Goal: Task Accomplishment & Management: Use online tool/utility

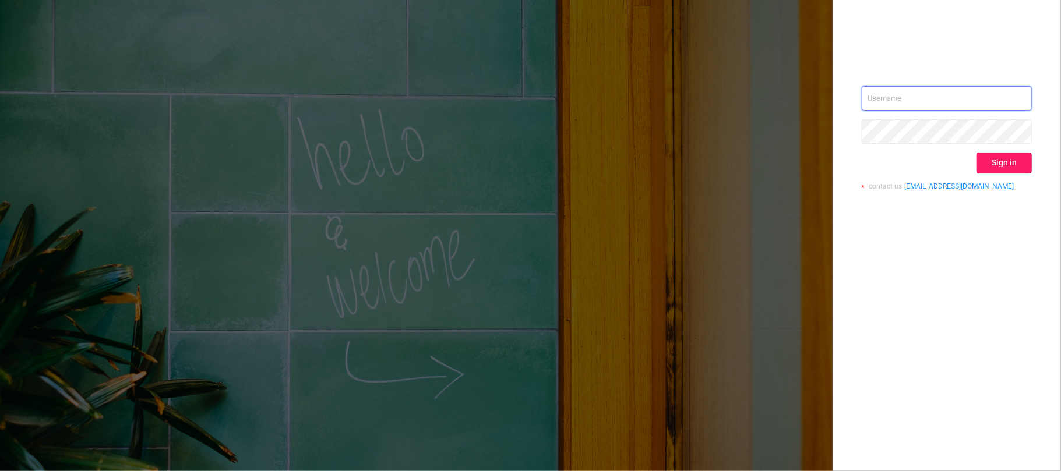
type input "[EMAIL_ADDRESS][DOMAIN_NAME]"
click at [1016, 156] on button "Sign in" at bounding box center [1004, 163] width 55 height 21
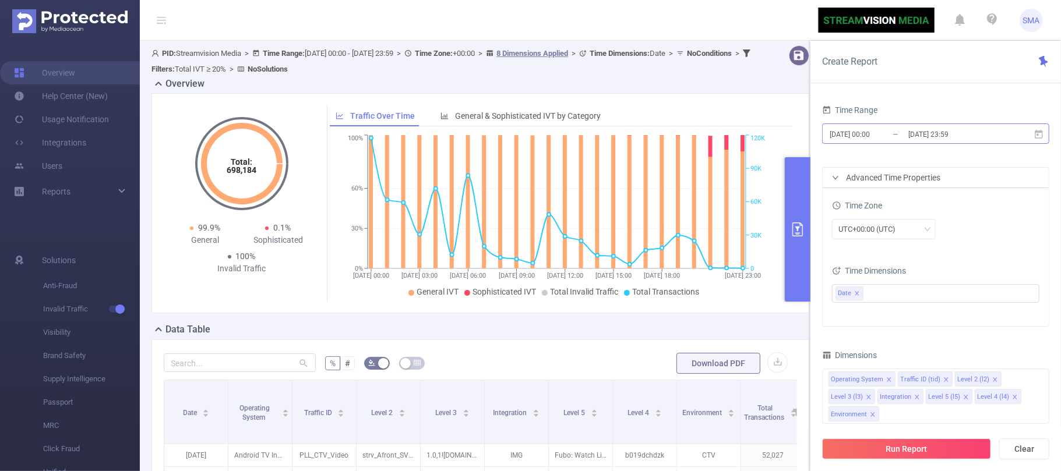
click at [896, 134] on input "[DATE] 00:00" at bounding box center [876, 134] width 94 height 16
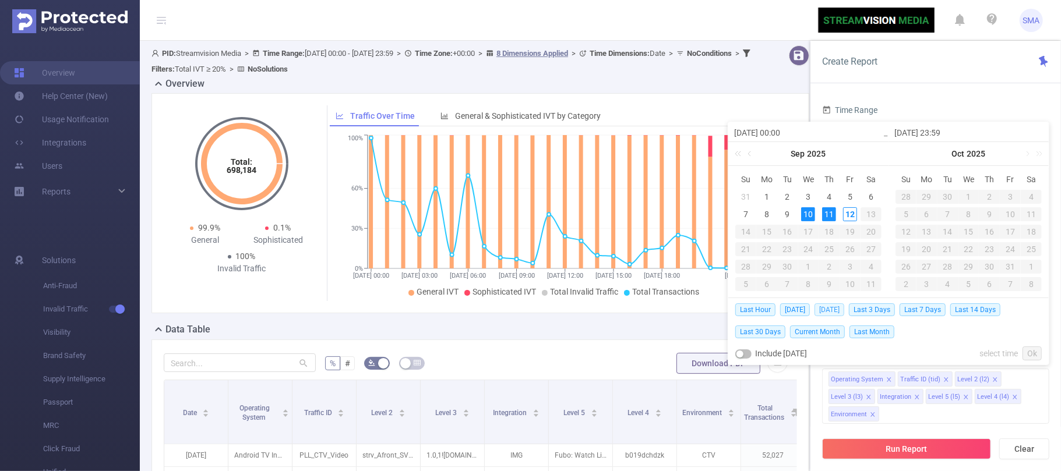
click at [831, 310] on span "[DATE]" at bounding box center [830, 310] width 30 height 13
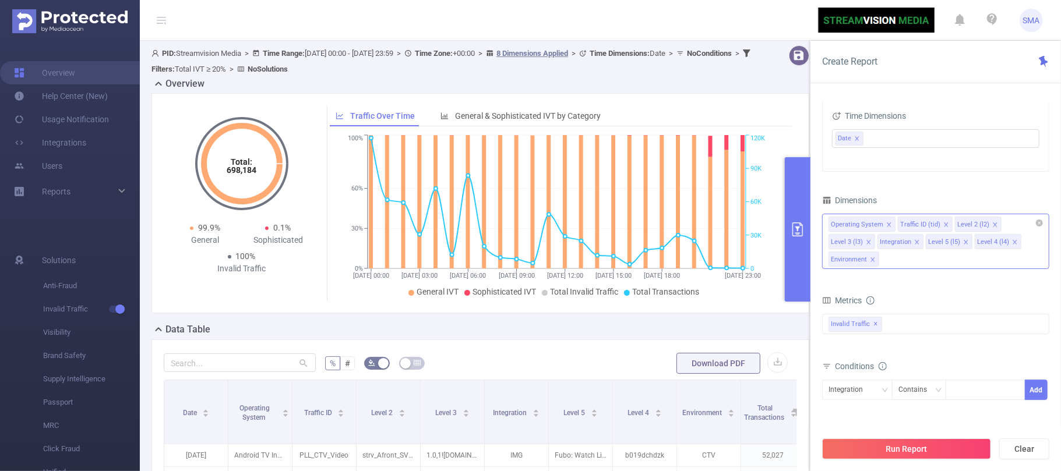
click at [917, 243] on icon "icon: close" at bounding box center [917, 242] width 6 height 6
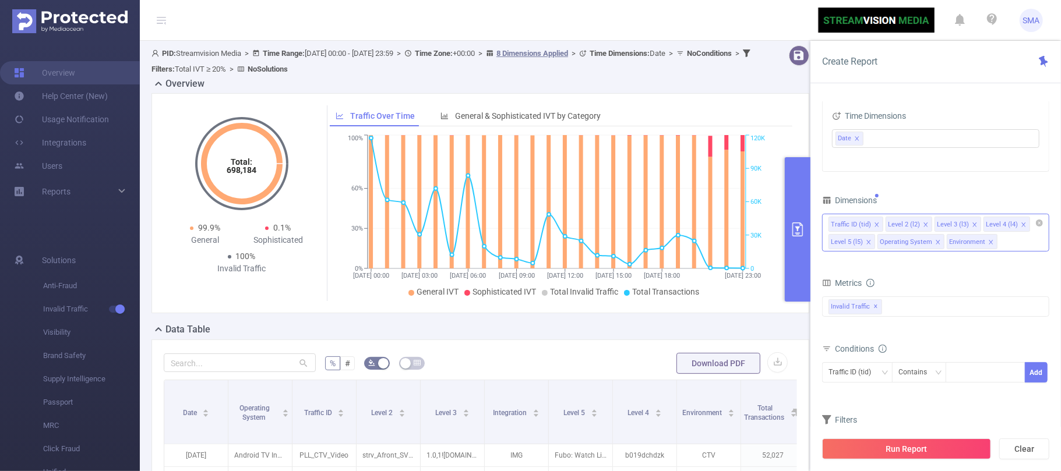
click at [867, 245] on icon "icon: close" at bounding box center [869, 242] width 6 height 6
click at [886, 245] on icon "icon: close" at bounding box center [889, 242] width 6 height 6
click at [874, 243] on icon "icon: close" at bounding box center [873, 242] width 6 height 6
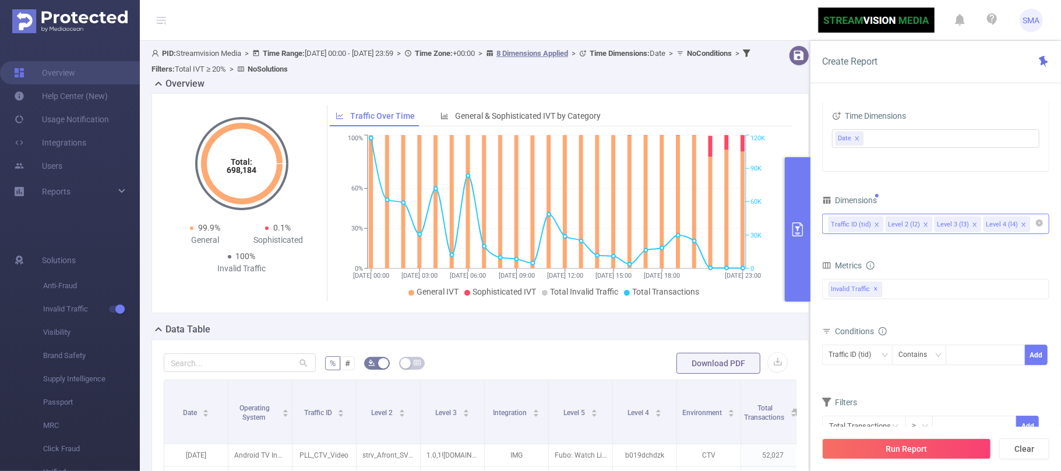
click at [1033, 222] on input at bounding box center [1036, 224] width 6 height 15
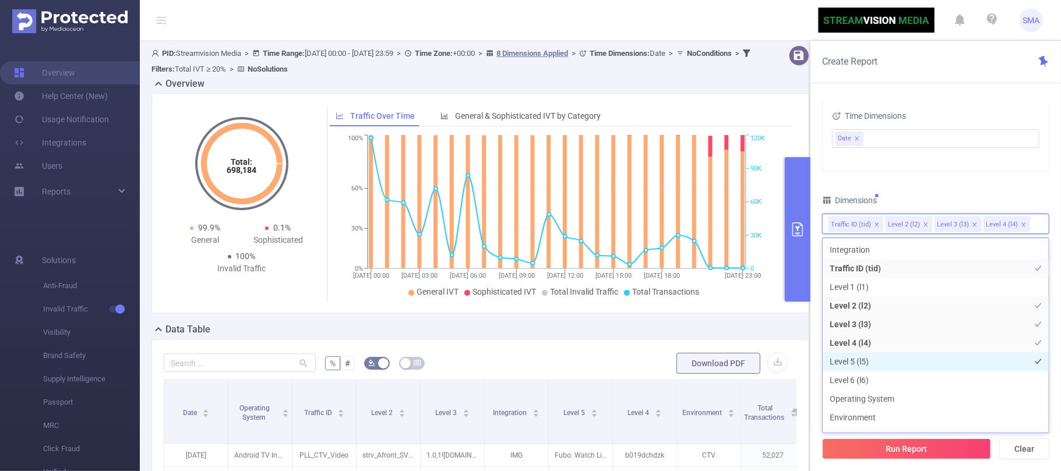
click at [910, 364] on li "Level 5 (l5)" at bounding box center [936, 362] width 226 height 19
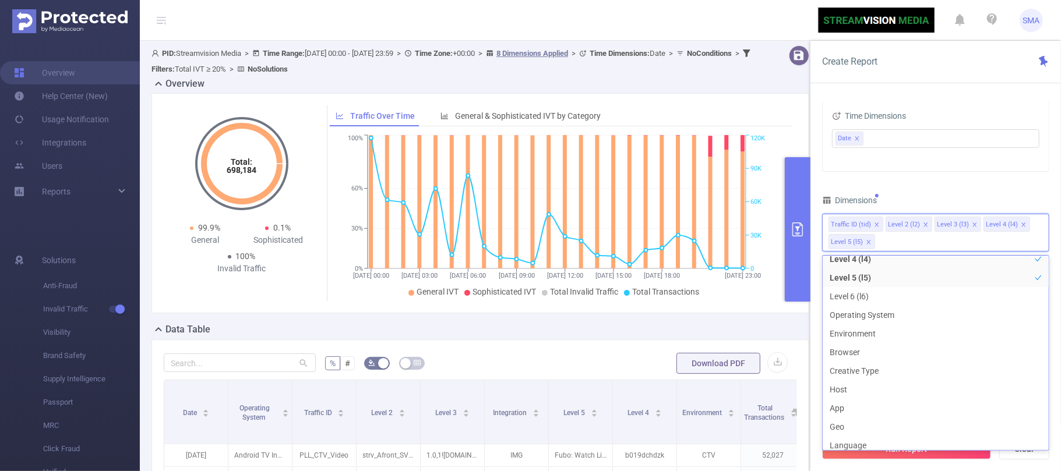
scroll to position [28, 0]
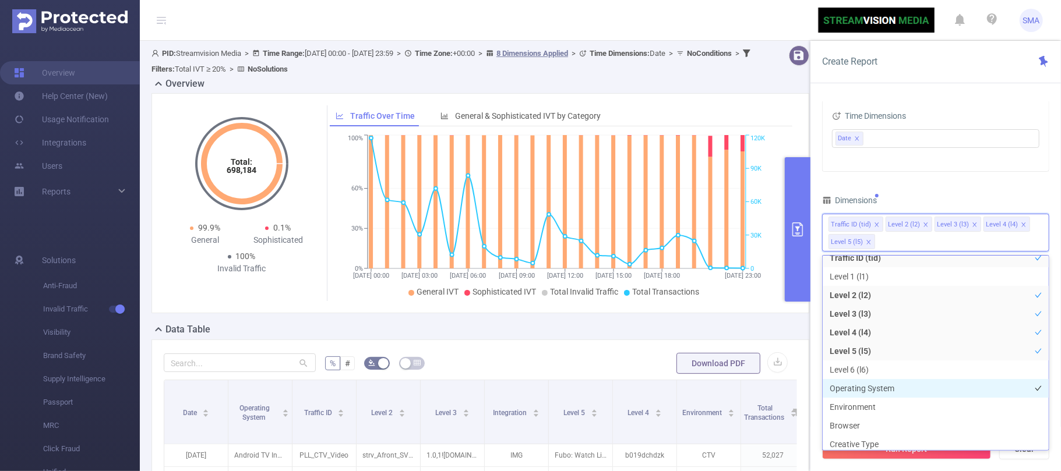
click at [900, 386] on li "Operating System" at bounding box center [936, 388] width 226 height 19
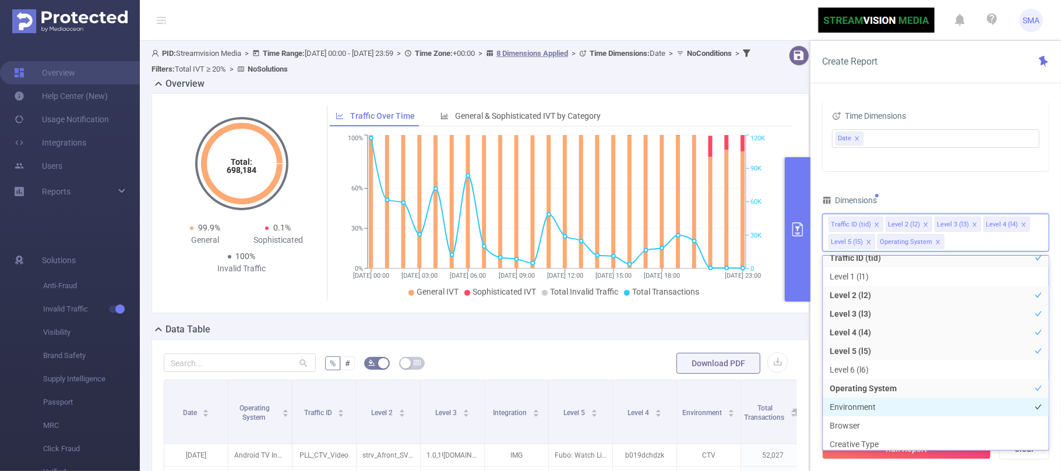
click at [900, 408] on li "Environment" at bounding box center [936, 407] width 226 height 19
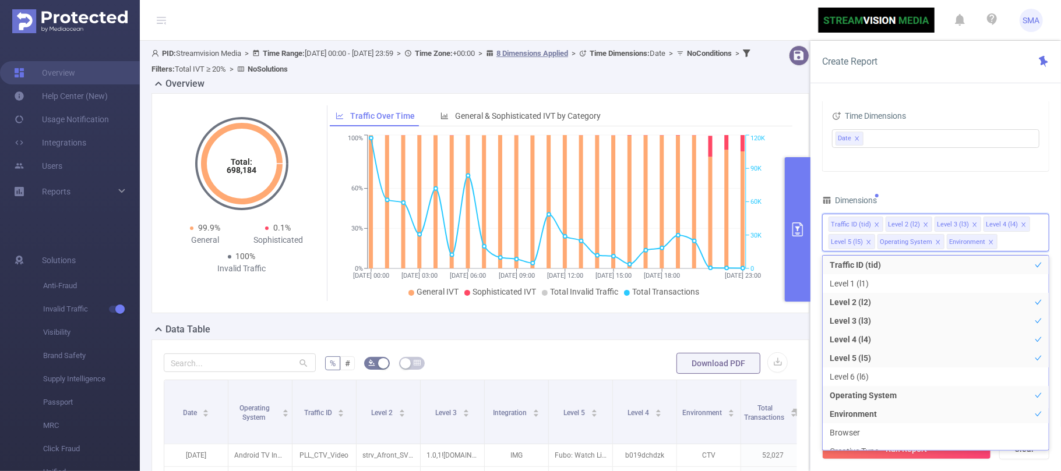
click at [961, 187] on div "Time Range 2025-09-11 00:00 _ 2025-09-11 23:59 Advanced Time Properties Time Zo…" at bounding box center [935, 218] width 227 height 542
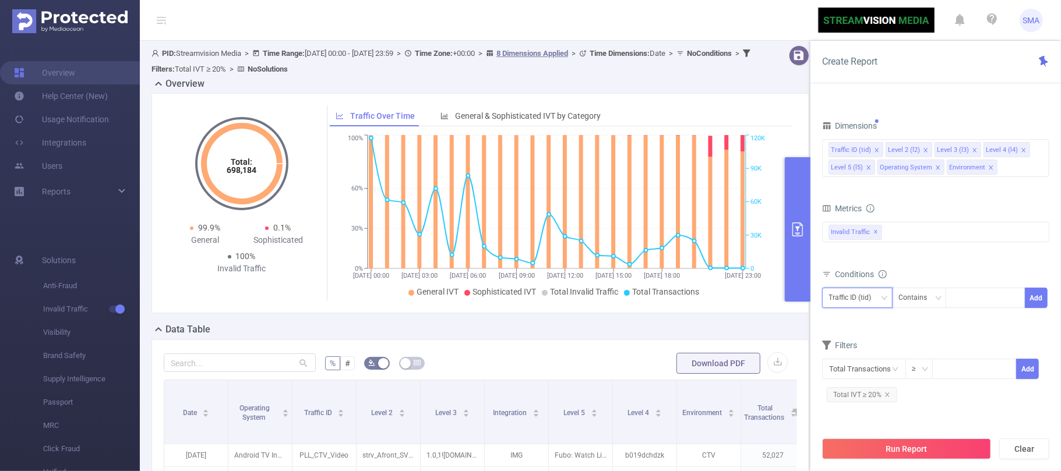
click at [881, 300] on icon "icon: down" at bounding box center [884, 298] width 7 height 7
click at [940, 326] on form "Dimensions Traffic ID (tid) Level 2 (l2) Level 3 (l3) Level 4 (l4) Level 5 (l5)…" at bounding box center [935, 266] width 227 height 297
click at [887, 452] on button "Run Report" at bounding box center [906, 449] width 169 height 21
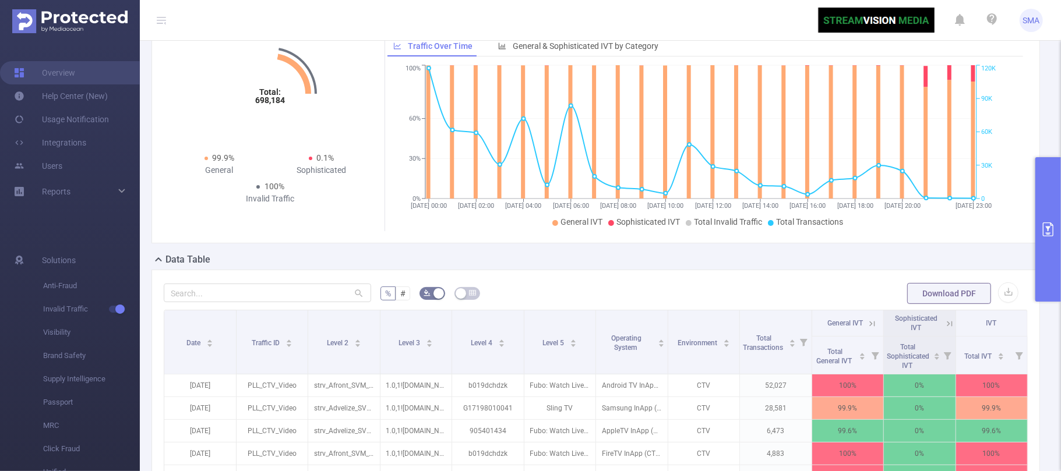
scroll to position [155, 0]
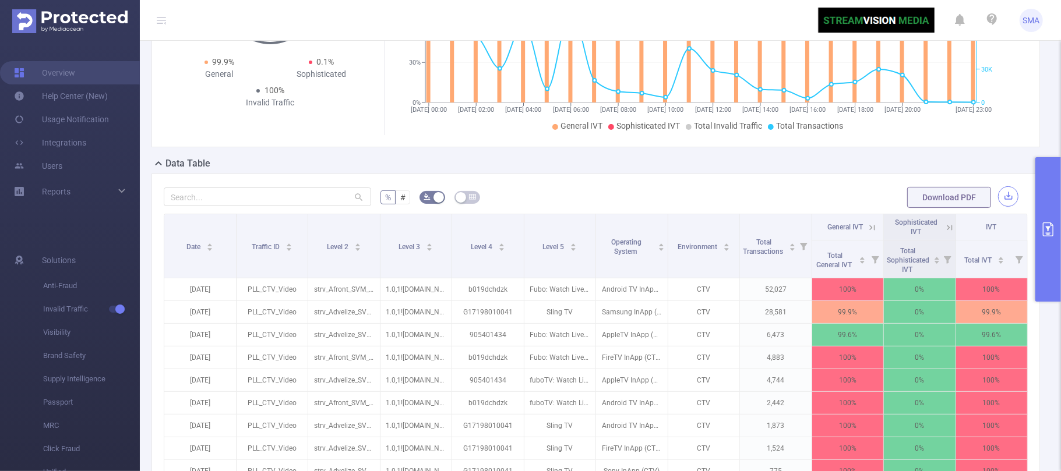
click at [998, 207] on button "button" at bounding box center [1008, 196] width 20 height 20
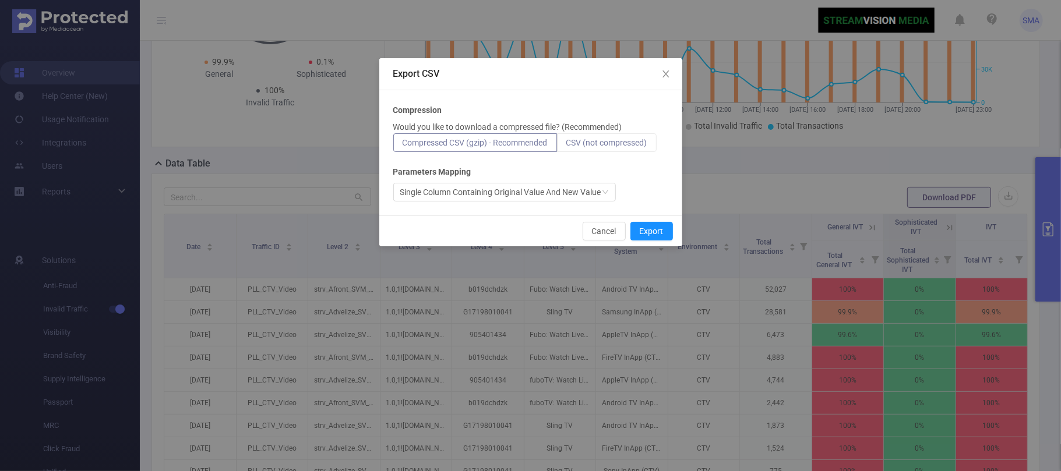
click at [633, 141] on span "CSV (not compressed)" at bounding box center [606, 142] width 81 height 9
click at [566, 146] on input "CSV (not compressed)" at bounding box center [566, 146] width 0 height 0
click at [658, 232] on button "Export" at bounding box center [651, 231] width 43 height 19
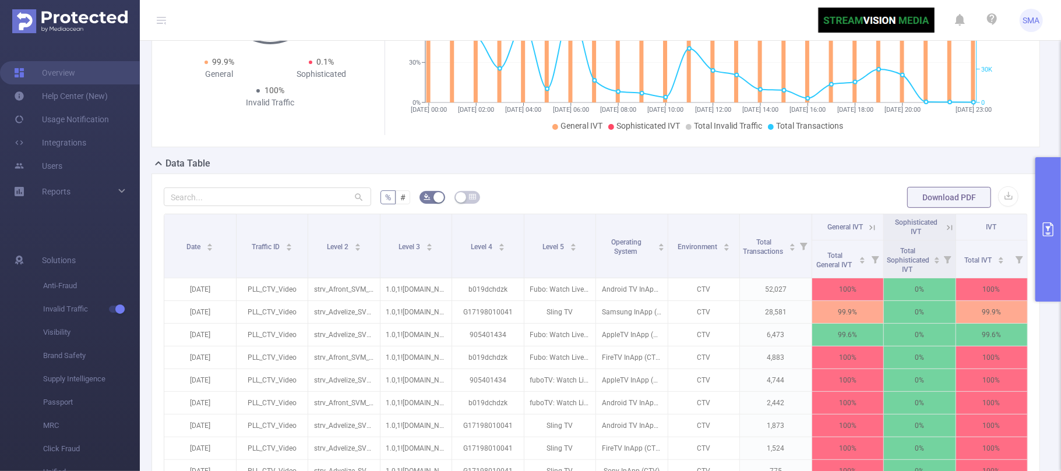
click at [907, 169] on div "Data Table" at bounding box center [601, 165] width 898 height 16
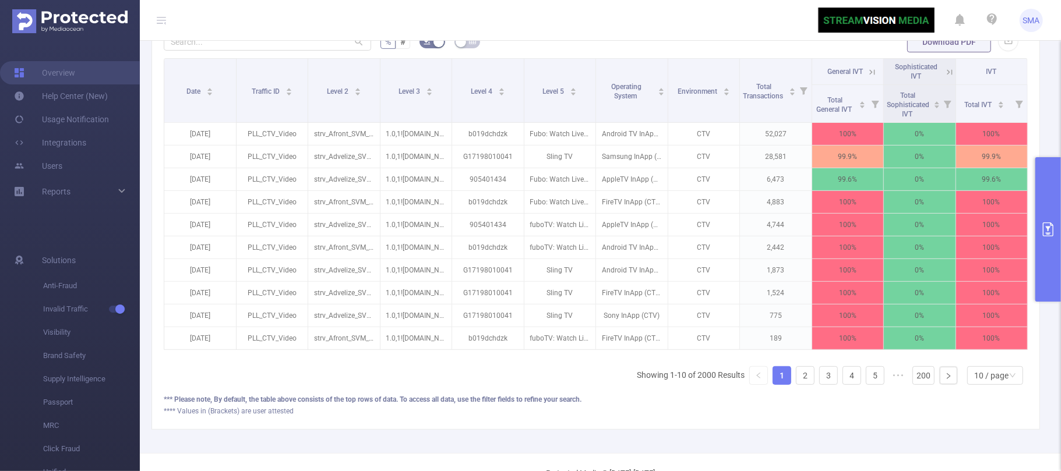
scroll to position [0, 0]
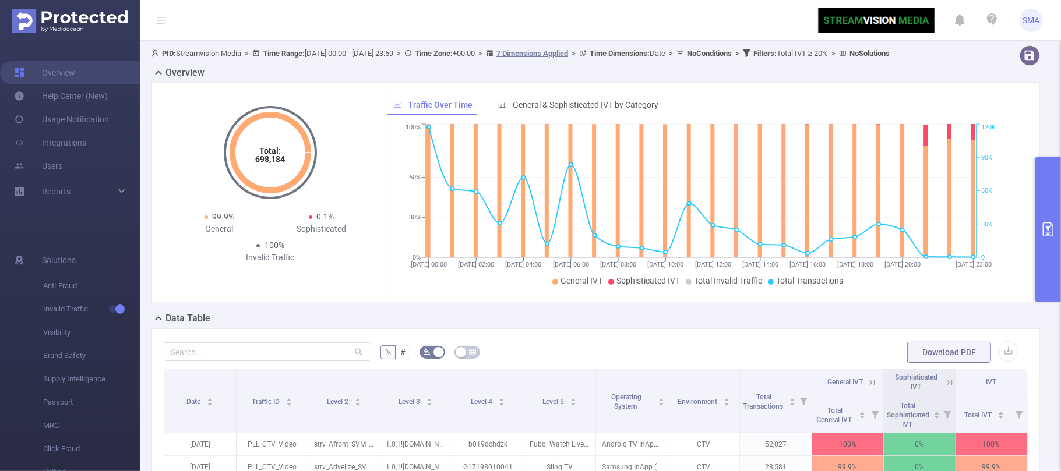
click at [1047, 226] on icon "primary" at bounding box center [1048, 230] width 14 height 14
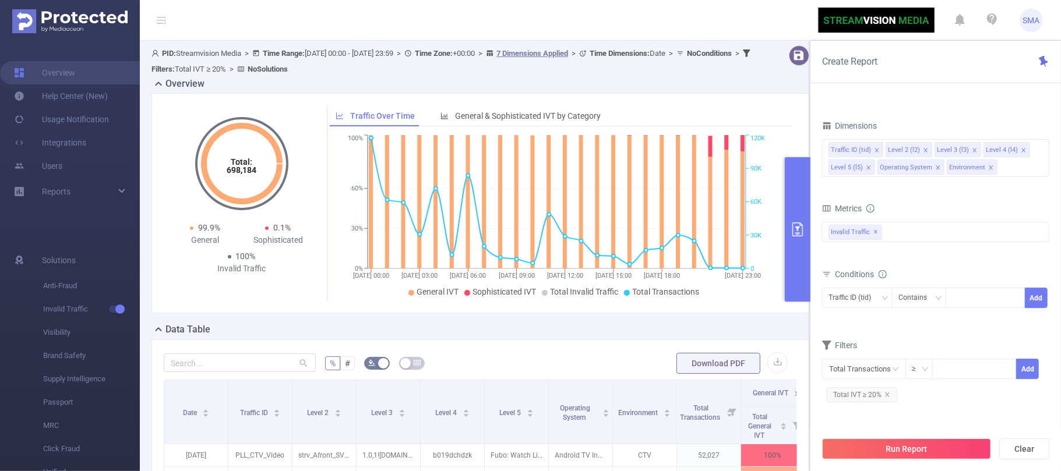
click at [872, 198] on form "Dimensions Traffic ID (tid) Level 2 (l2) Level 3 (l3) Level 4 (l4) Level 5 (l5)…" at bounding box center [935, 266] width 227 height 297
click at [730, 92] on div "Overview" at bounding box center [485, 85] width 667 height 16
click at [876, 154] on icon "icon: close" at bounding box center [877, 150] width 6 height 7
click at [876, 154] on div "Level 2 (l2) Level 3 (l3) Level 4 (l4) Level 5 (l5) Operating System Environment" at bounding box center [936, 149] width 214 height 19
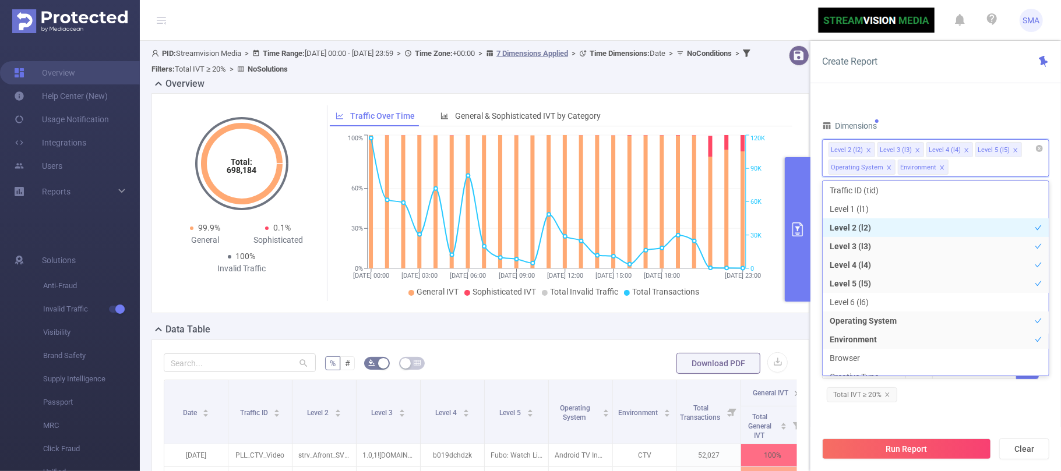
click at [866, 155] on span at bounding box center [869, 150] width 6 height 13
click at [867, 153] on icon "icon: close" at bounding box center [869, 150] width 6 height 6
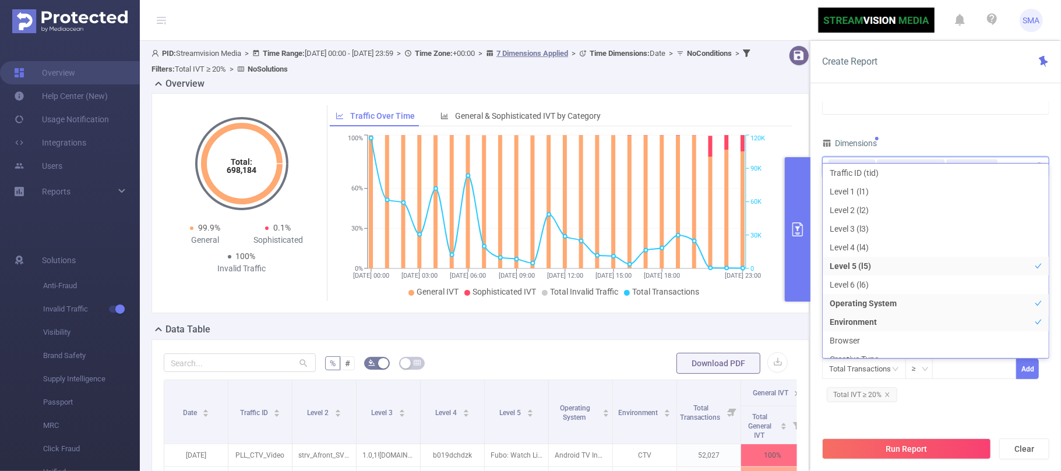
click at [924, 131] on div "Time Range 2025-09-11 00:00 _ 2025-09-11 23:59 Advanced Time Properties Time Zo…" at bounding box center [935, 152] width 227 height 524
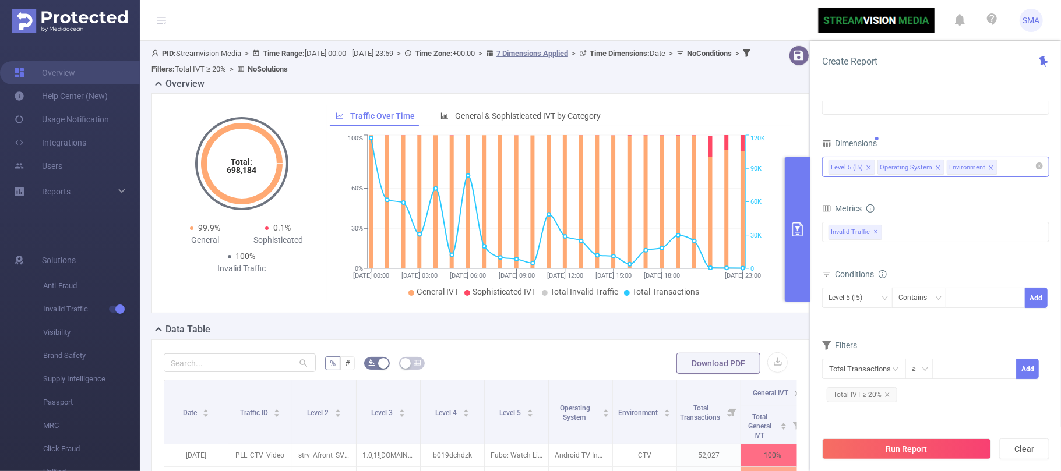
click at [870, 168] on icon "icon: close" at bounding box center [869, 168] width 6 height 6
click at [886, 168] on icon "icon: close" at bounding box center [889, 168] width 6 height 6
click at [873, 169] on icon "icon: close" at bounding box center [873, 167] width 4 height 4
click at [875, 237] on span "✕" at bounding box center [876, 233] width 5 height 14
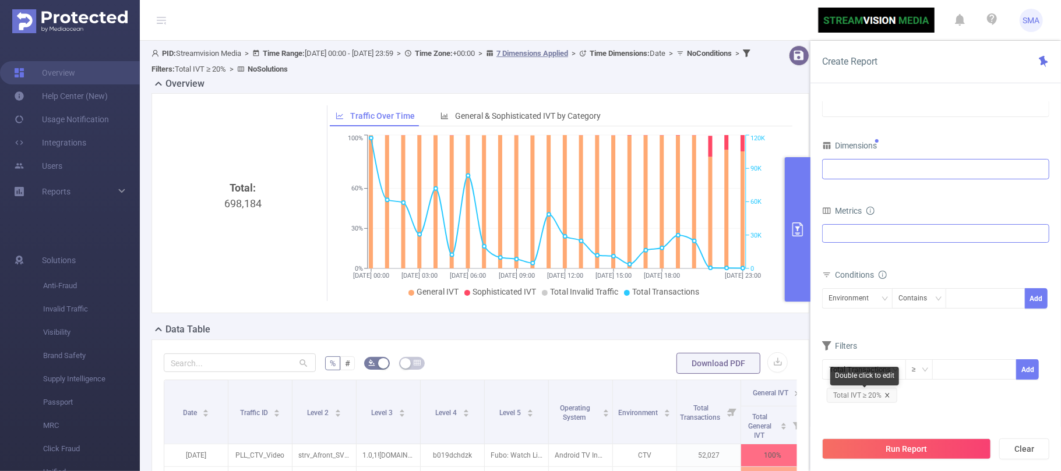
click at [888, 397] on icon "icon: close" at bounding box center [888, 396] width 6 height 6
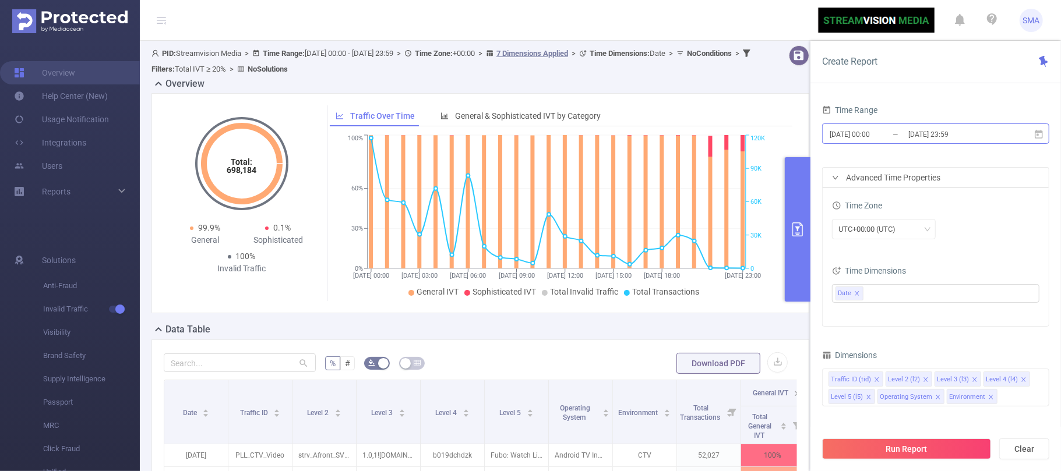
click at [897, 135] on input "[DATE] 00:00" at bounding box center [876, 134] width 94 height 16
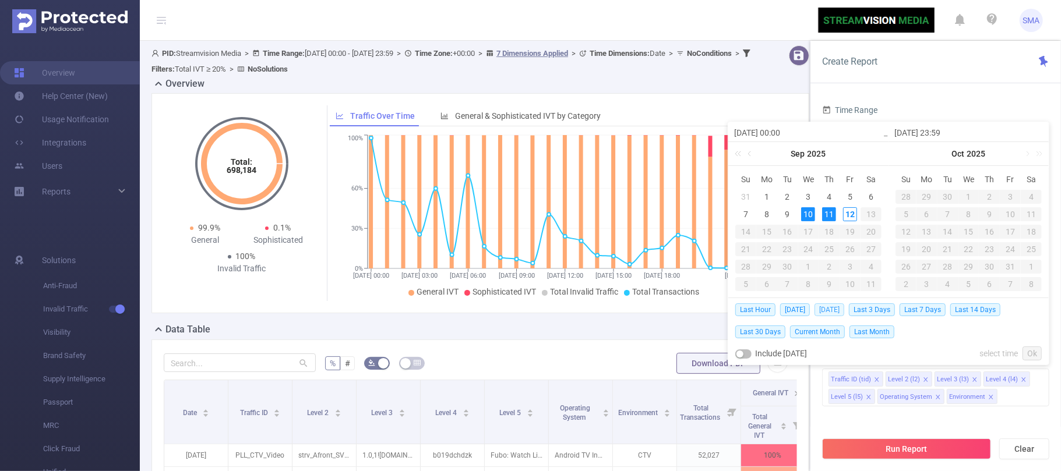
click at [835, 310] on span "[DATE]" at bounding box center [830, 310] width 30 height 13
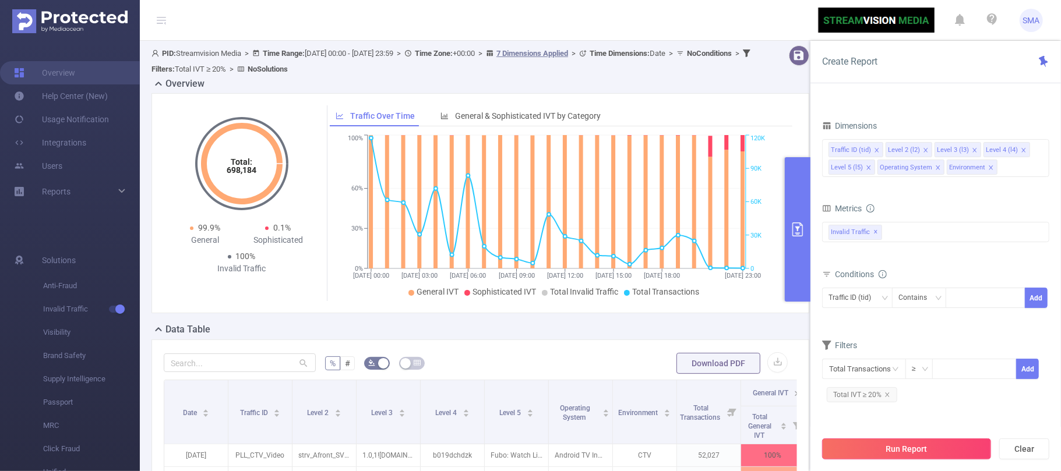
click at [898, 446] on button "Run Report" at bounding box center [906, 449] width 169 height 21
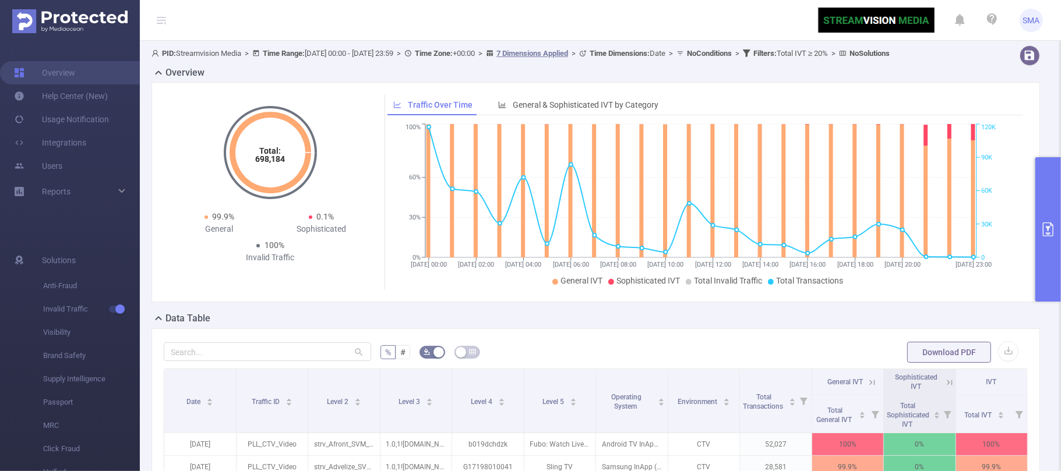
scroll to position [311, 0]
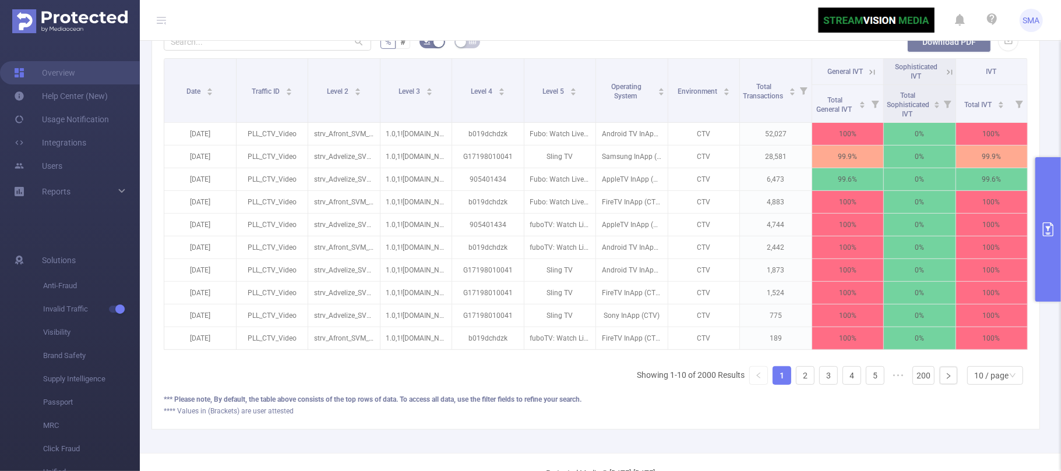
click at [929, 52] on button "Download PDF" at bounding box center [949, 41] width 84 height 21
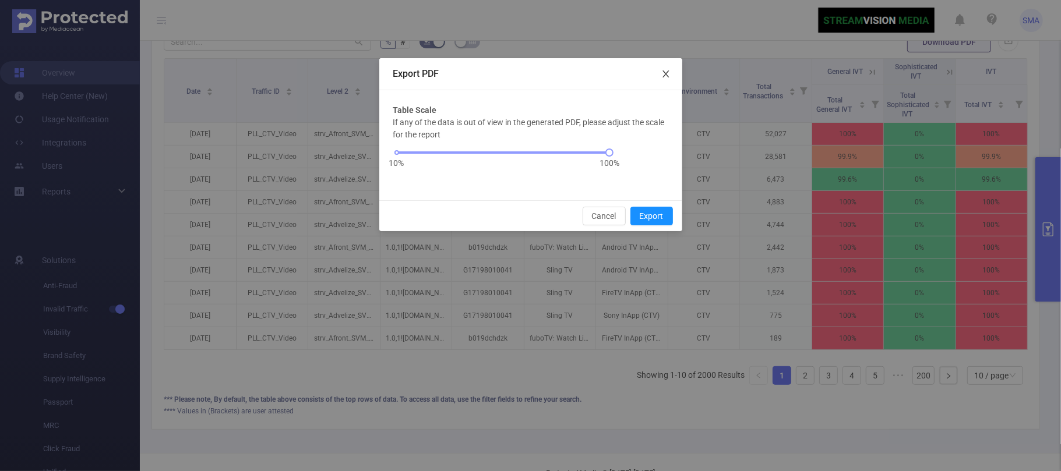
click at [663, 72] on icon "icon: close" at bounding box center [665, 73] width 9 height 9
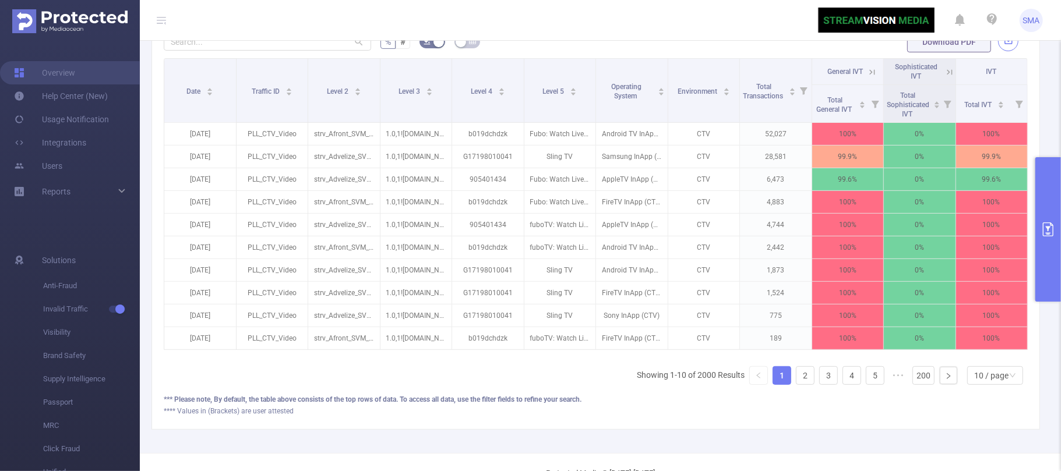
click at [998, 51] on button "button" at bounding box center [1008, 41] width 20 height 20
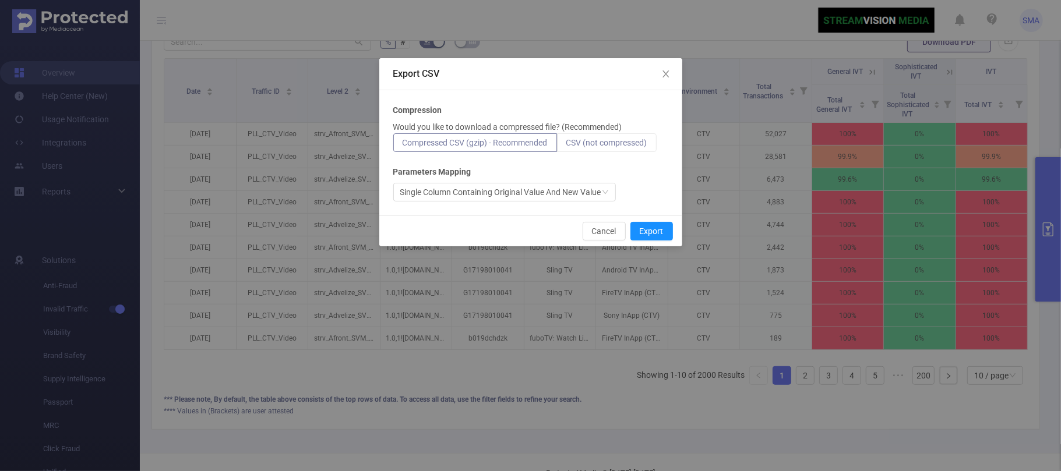
click at [630, 140] on span "CSV (not compressed)" at bounding box center [606, 142] width 81 height 9
click at [566, 146] on input "CSV (not compressed)" at bounding box center [566, 146] width 0 height 0
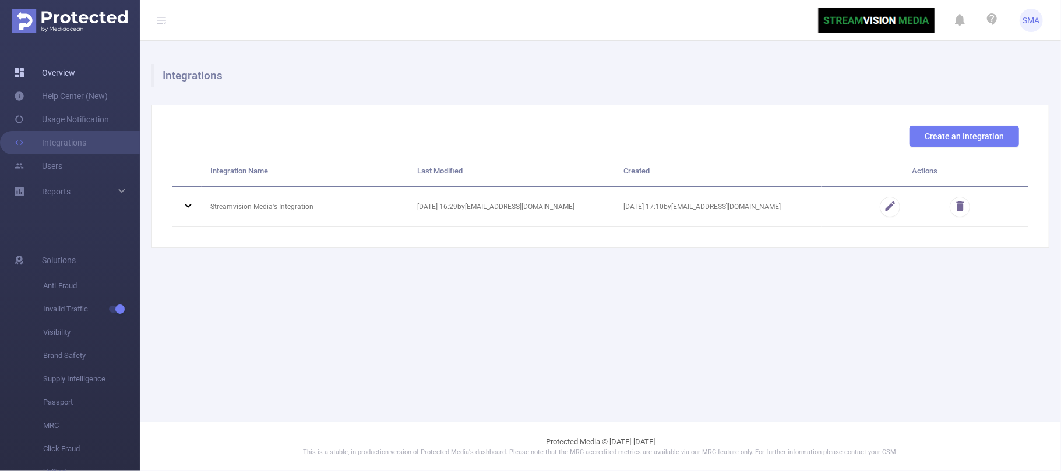
click at [75, 66] on link "Overview" at bounding box center [44, 72] width 61 height 23
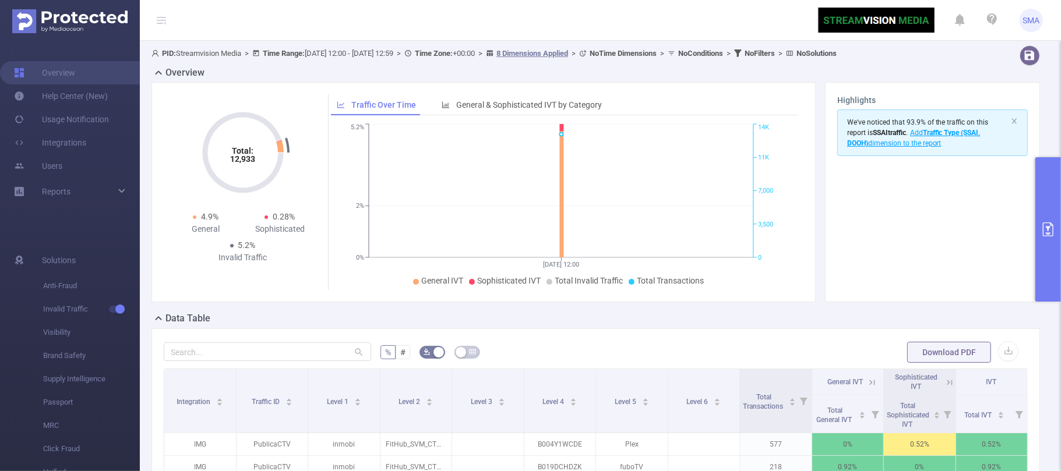
click at [1054, 227] on icon "primary" at bounding box center [1048, 230] width 14 height 14
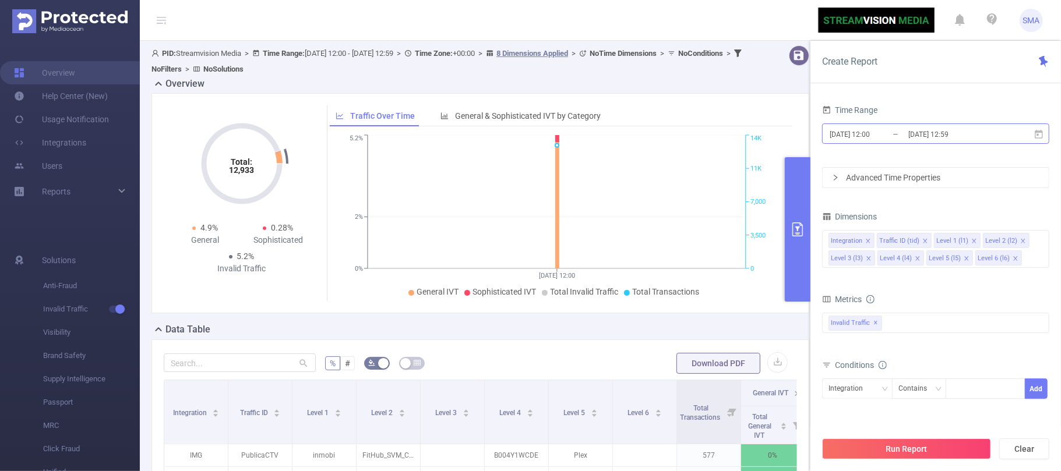
click at [895, 132] on input "2025-09-12 12:00" at bounding box center [876, 134] width 94 height 16
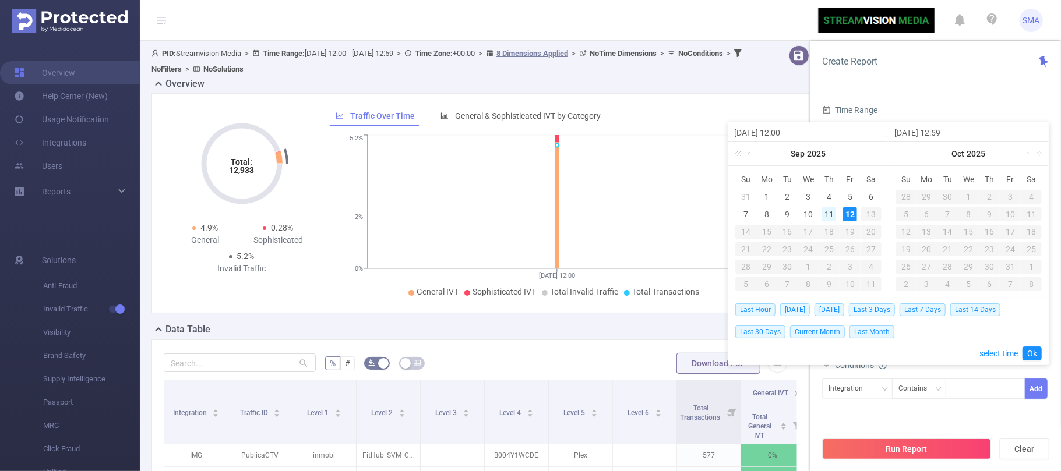
click at [831, 213] on div "11" at bounding box center [829, 214] width 14 height 14
click at [829, 311] on span "[DATE]" at bounding box center [830, 310] width 30 height 13
type input "[DATE] 00:00"
type input "[DATE] 23:59"
click at [829, 311] on div "Metrics" at bounding box center [935, 300] width 227 height 19
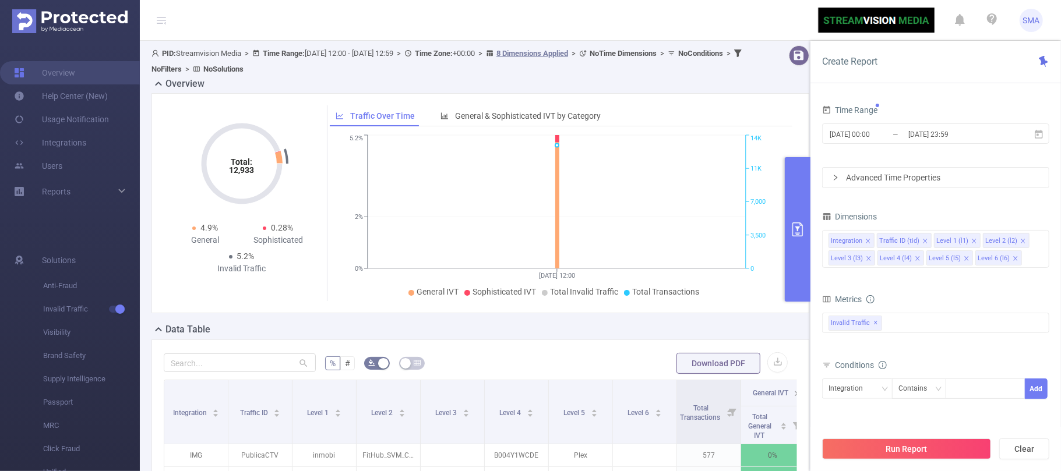
click at [895, 220] on div "Dimensions" at bounding box center [935, 218] width 227 height 19
click at [886, 178] on div "Advanced Time Properties" at bounding box center [936, 178] width 226 height 20
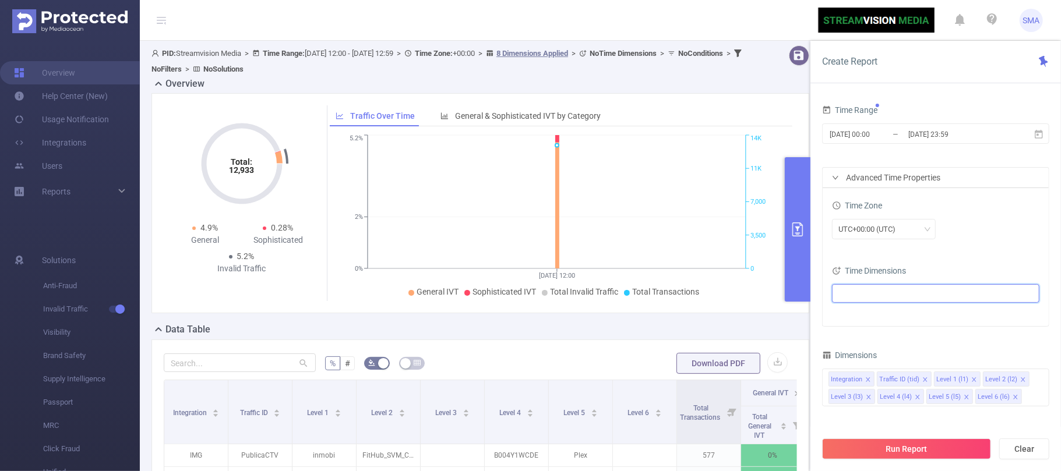
click at [865, 292] on ul at bounding box center [932, 293] width 192 height 17
click at [849, 315] on span at bounding box center [852, 315] width 9 height 9
click at [818, 319] on div "Time Range 2025-09-11 00:00 _ 2025-09-11 23:59 Advanced Time Properties Time Zo…" at bounding box center [936, 290] width 251 height 401
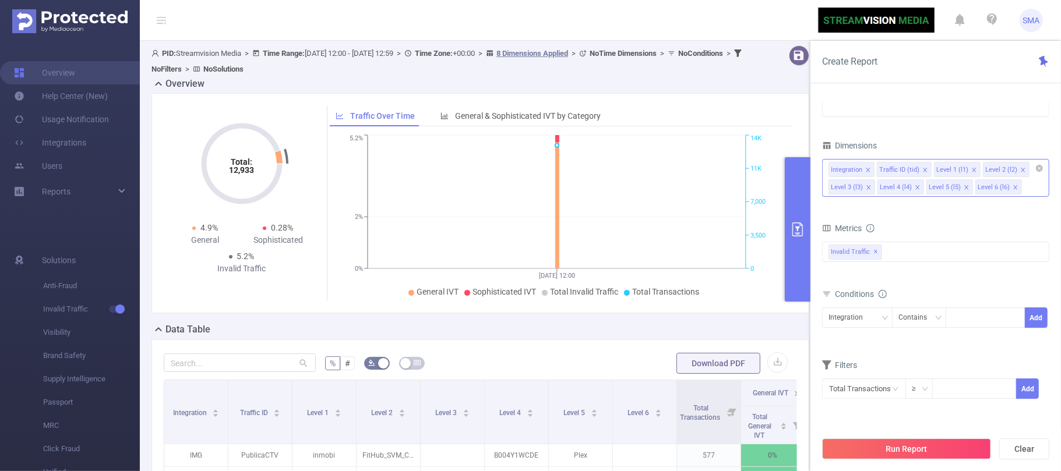
click at [972, 170] on icon "icon: close" at bounding box center [974, 170] width 4 height 4
click at [868, 319] on div "Integration" at bounding box center [850, 317] width 43 height 19
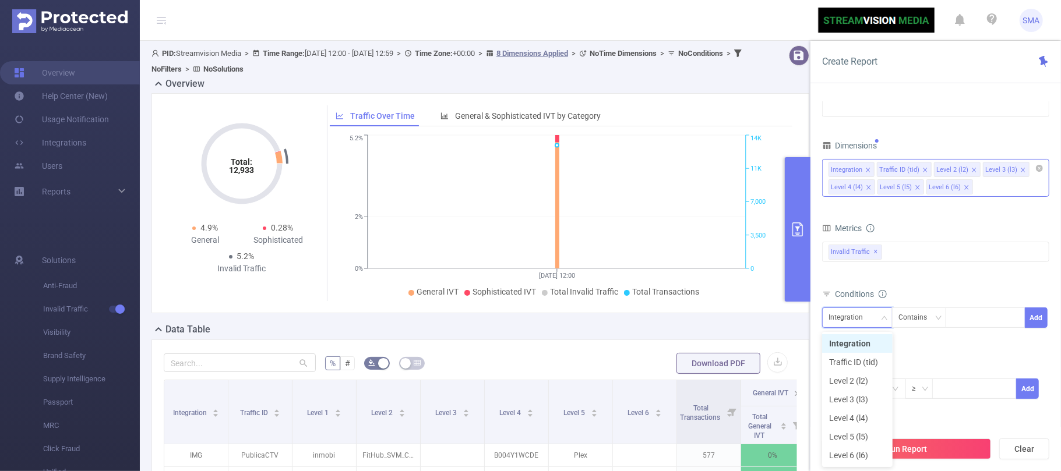
click at [916, 346] on form "Dimensions Integration Traffic ID (tid) Level 2 (l2) Level 3 (l3) Level 4 (l4) …" at bounding box center [935, 276] width 227 height 277
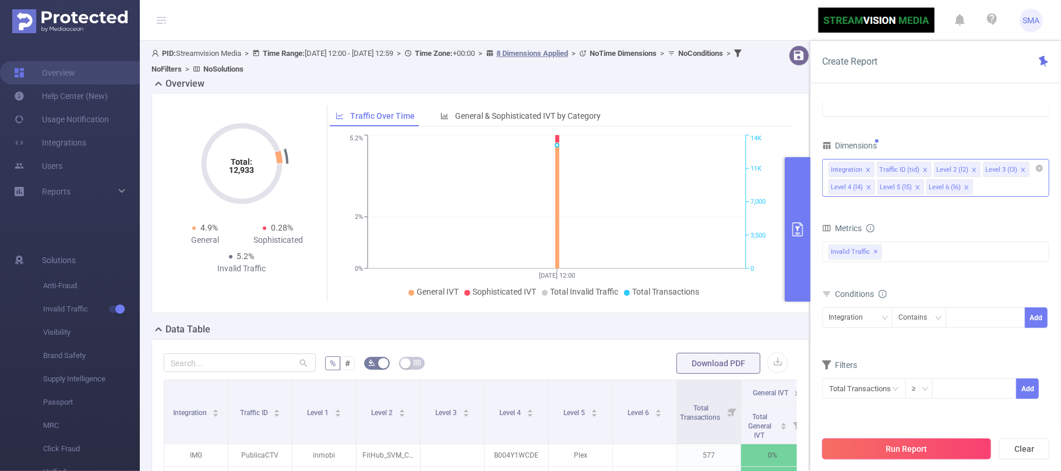
click at [886, 448] on button "Run Report" at bounding box center [906, 449] width 169 height 21
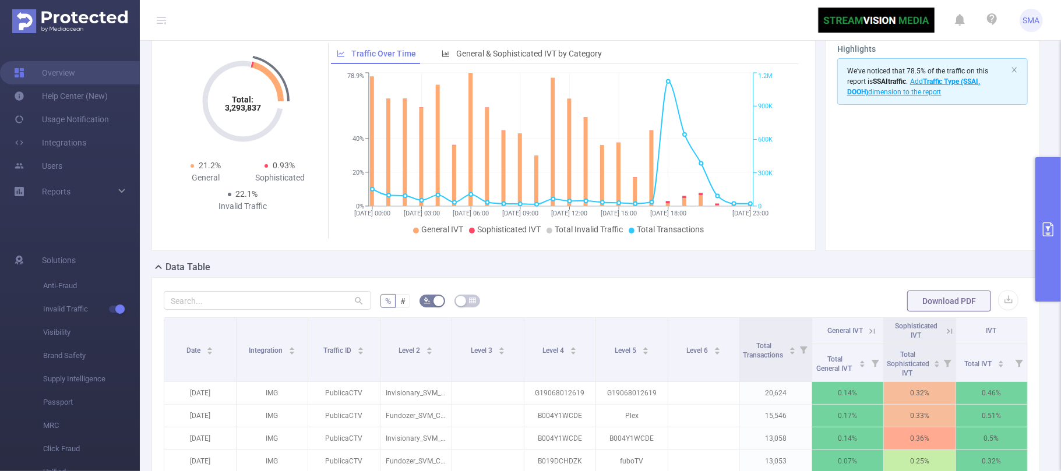
scroll to position [78, 0]
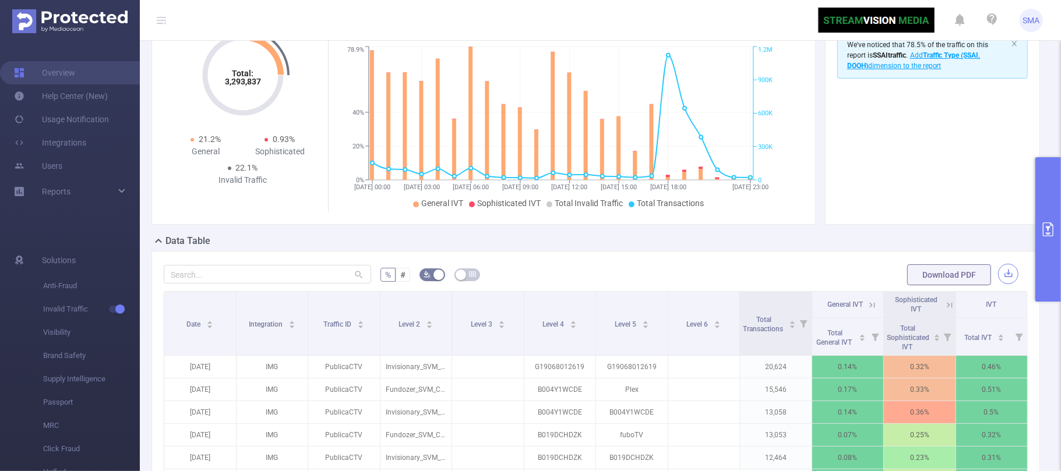
click at [999, 273] on button "button" at bounding box center [1008, 274] width 20 height 20
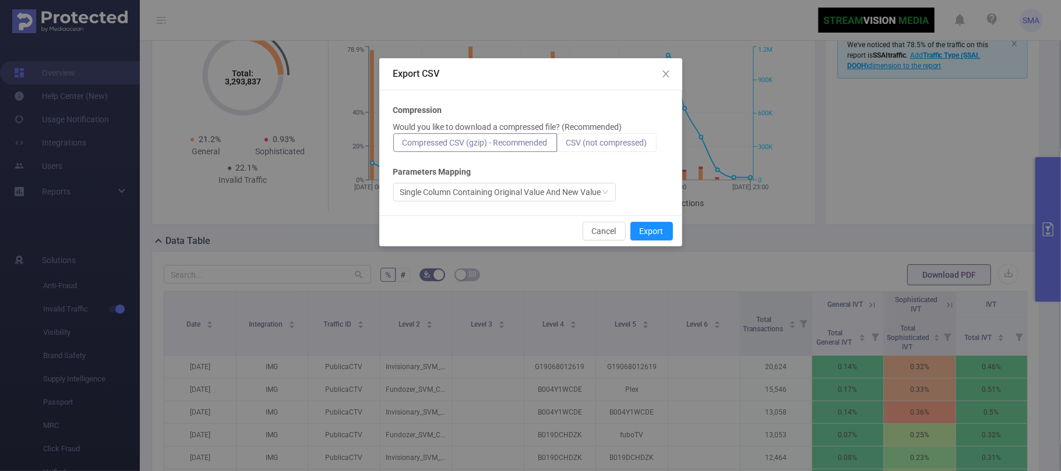
click at [609, 138] on span "CSV (not compressed)" at bounding box center [606, 142] width 81 height 9
click at [566, 146] on input "CSV (not compressed)" at bounding box center [566, 146] width 0 height 0
click at [649, 227] on button "Export" at bounding box center [651, 231] width 43 height 19
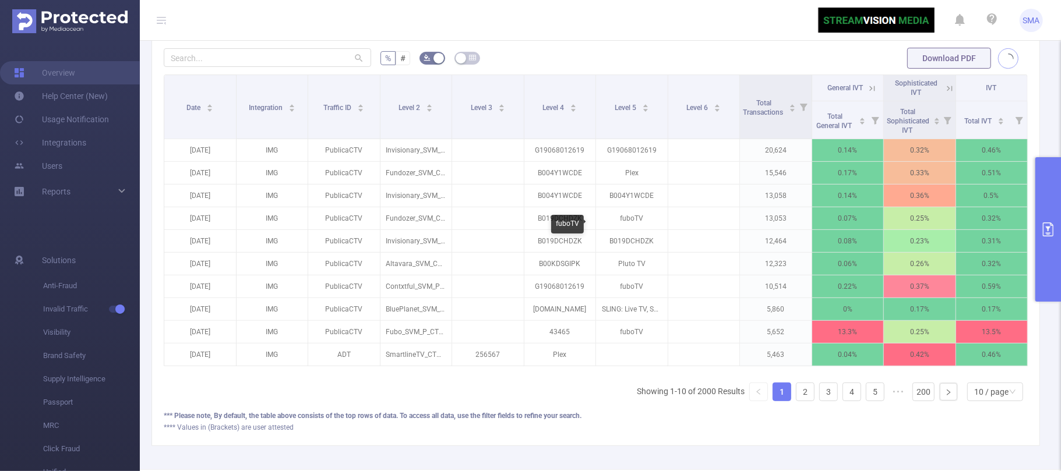
scroll to position [202, 0]
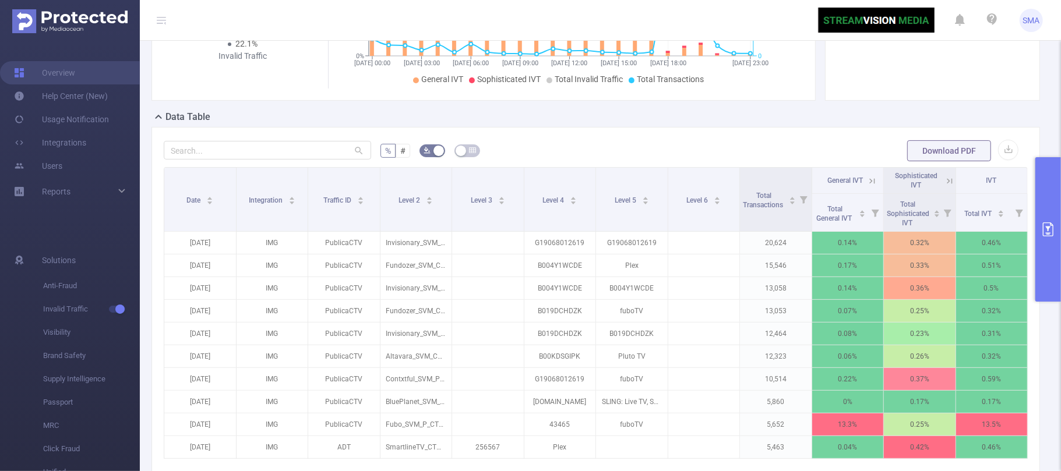
click at [993, 118] on div "Data Table" at bounding box center [601, 118] width 898 height 16
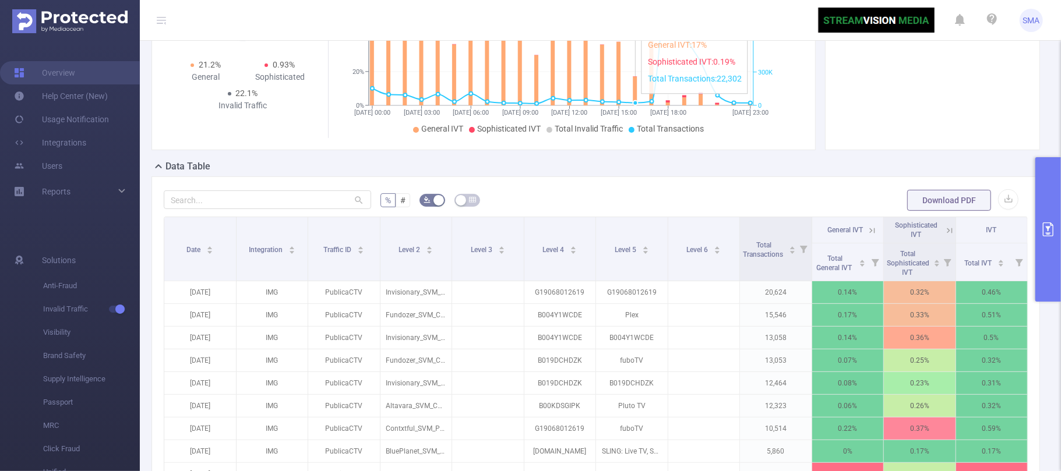
scroll to position [0, 0]
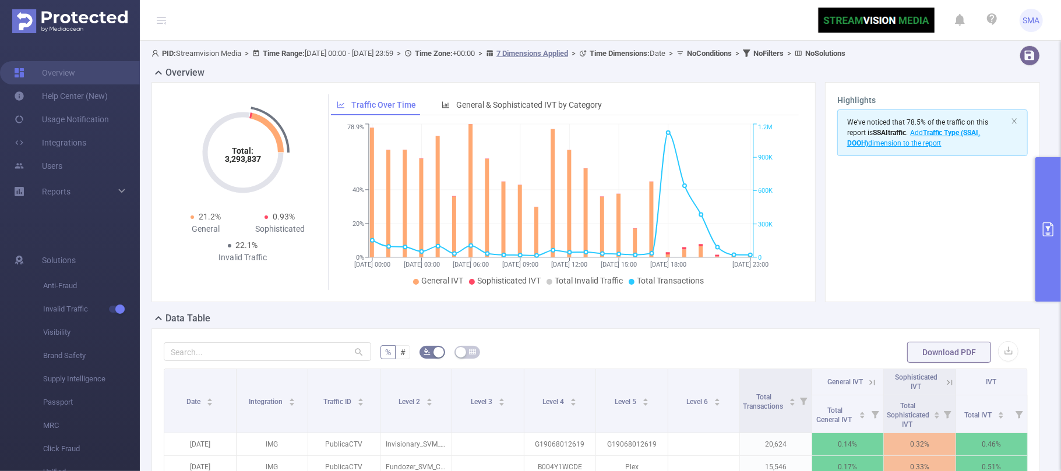
click at [1040, 118] on div "PID: Streamvision Media > Time Range: 2025-09-11 00:00 - 2025-09-11 23:59 > Tim…" at bounding box center [600, 402] width 921 height 723
click at [1047, 225] on icon "primary" at bounding box center [1048, 230] width 14 height 14
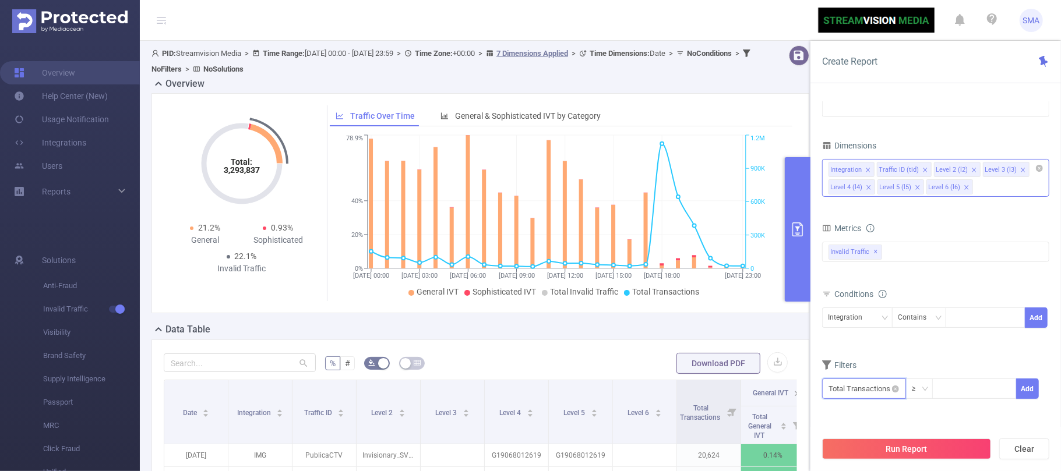
click at [877, 390] on input "text" at bounding box center [864, 389] width 84 height 20
click at [872, 306] on li "Invalid Traffic" at bounding box center [864, 304] width 84 height 19
click at [947, 322] on li "IVT" at bounding box center [946, 323] width 84 height 19
click at [1020, 280] on li "Total IVT" at bounding box center [1021, 285] width 64 height 19
drag, startPoint x: 826, startPoint y: 421, endPoint x: 856, endPoint y: 427, distance: 30.3
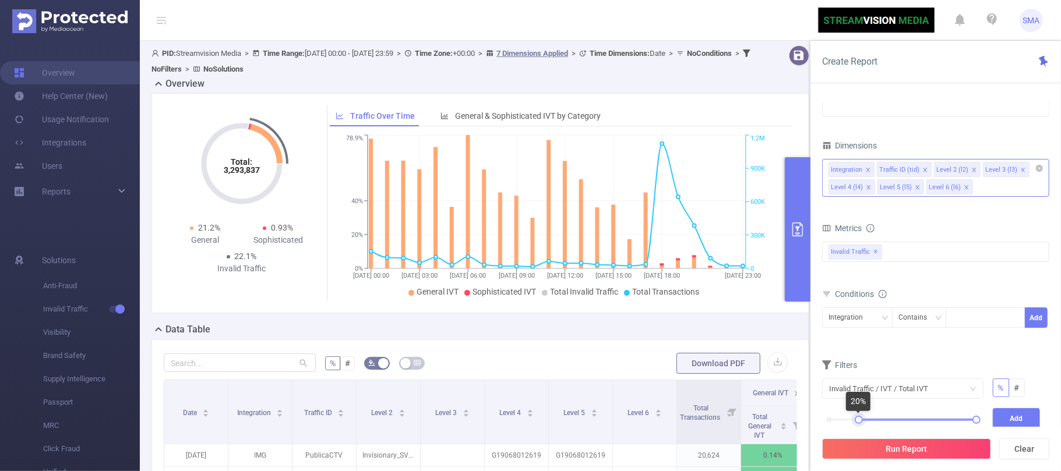
click at [856, 427] on div "0% 100%" at bounding box center [903, 423] width 171 height 31
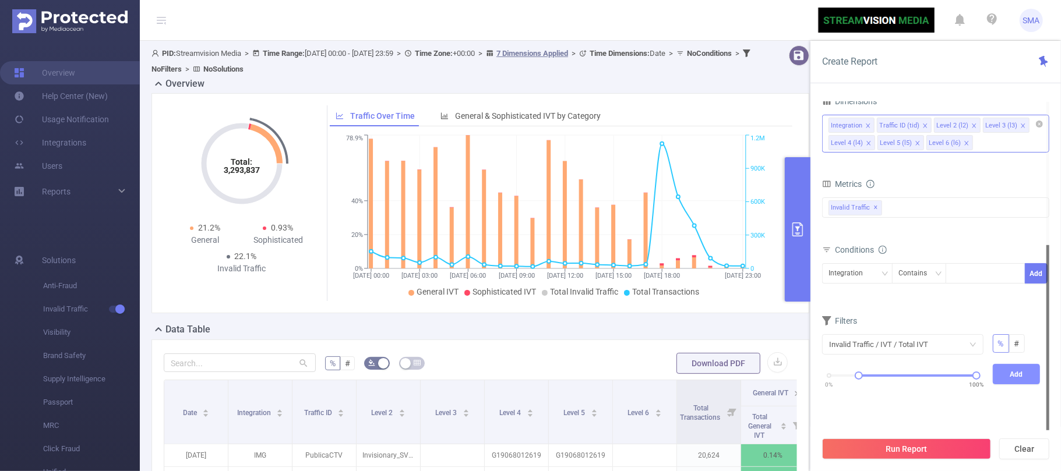
click at [1017, 375] on button "Add" at bounding box center [1017, 374] width 48 height 20
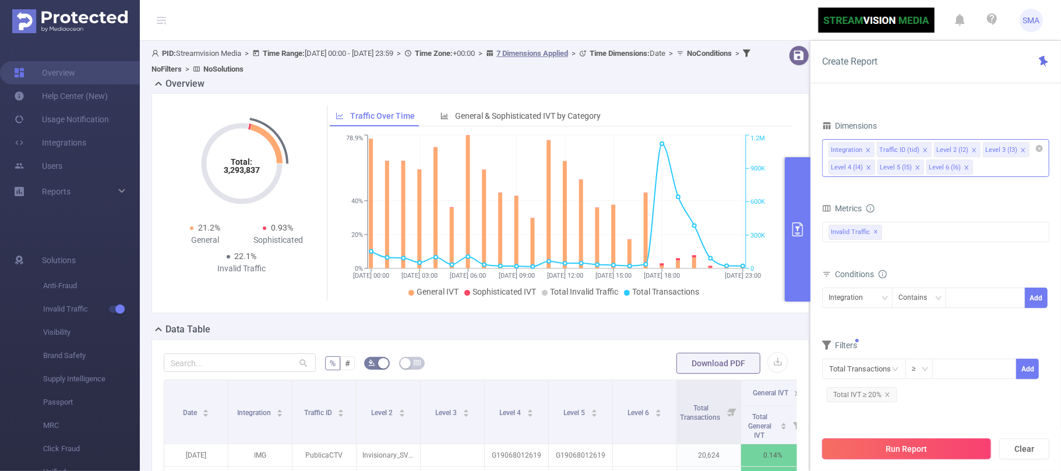
click at [904, 451] on button "Run Report" at bounding box center [906, 449] width 169 height 21
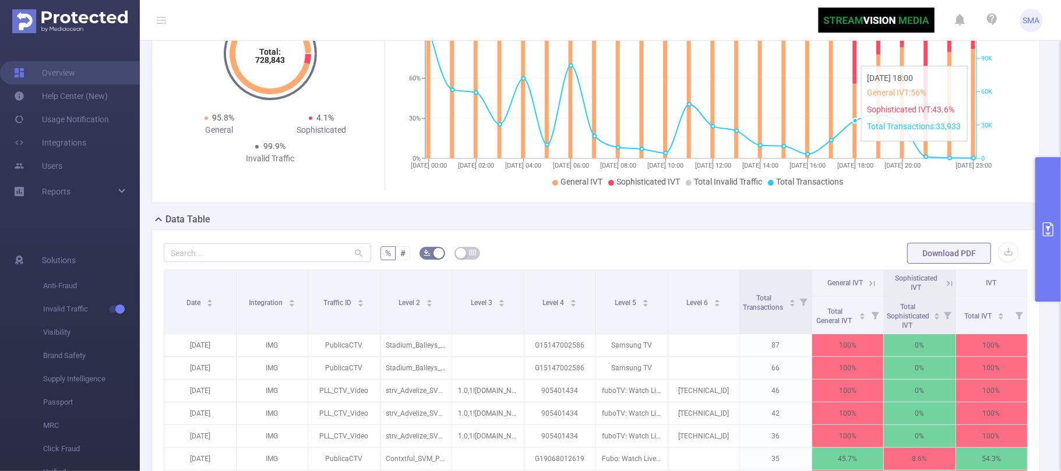
scroll to position [155, 0]
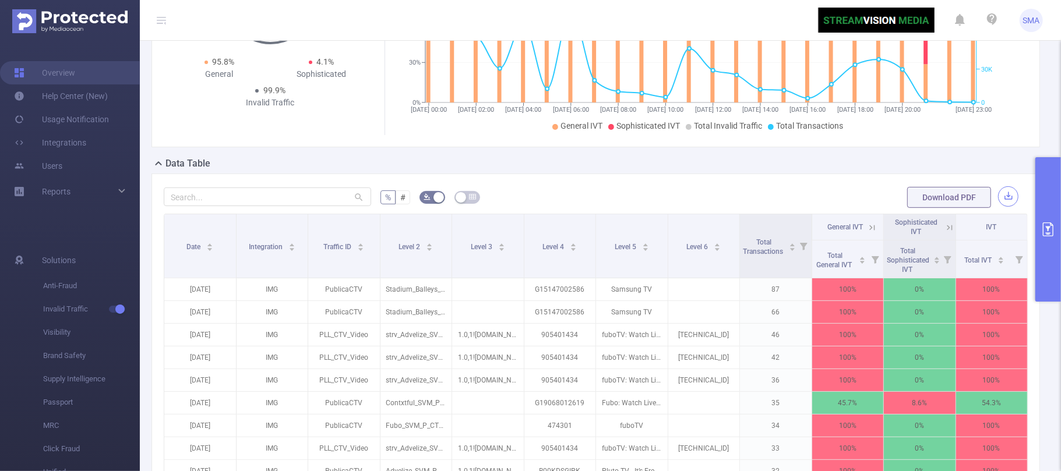
click at [1001, 207] on button "button" at bounding box center [1008, 196] width 20 height 20
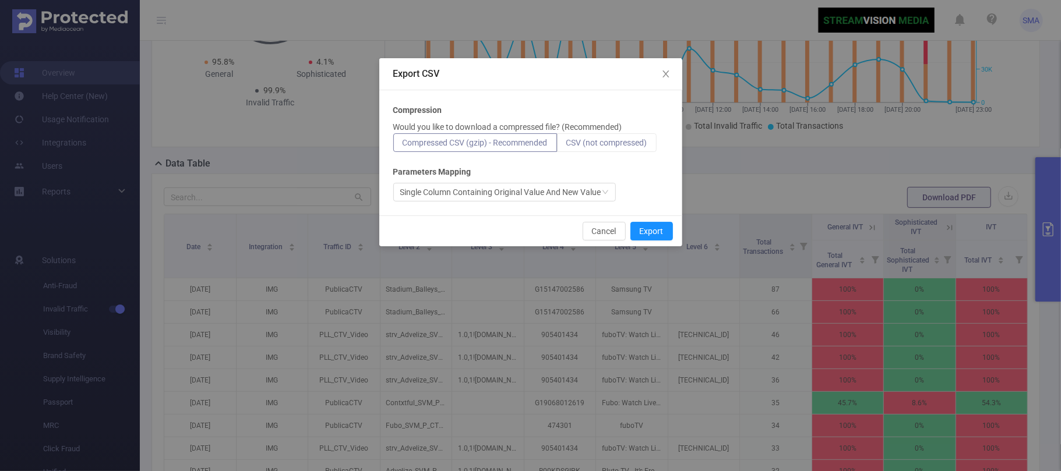
click at [604, 143] on span "CSV (not compressed)" at bounding box center [606, 142] width 81 height 9
click at [566, 146] on input "CSV (not compressed)" at bounding box center [566, 146] width 0 height 0
click at [656, 230] on button "Export" at bounding box center [651, 231] width 43 height 19
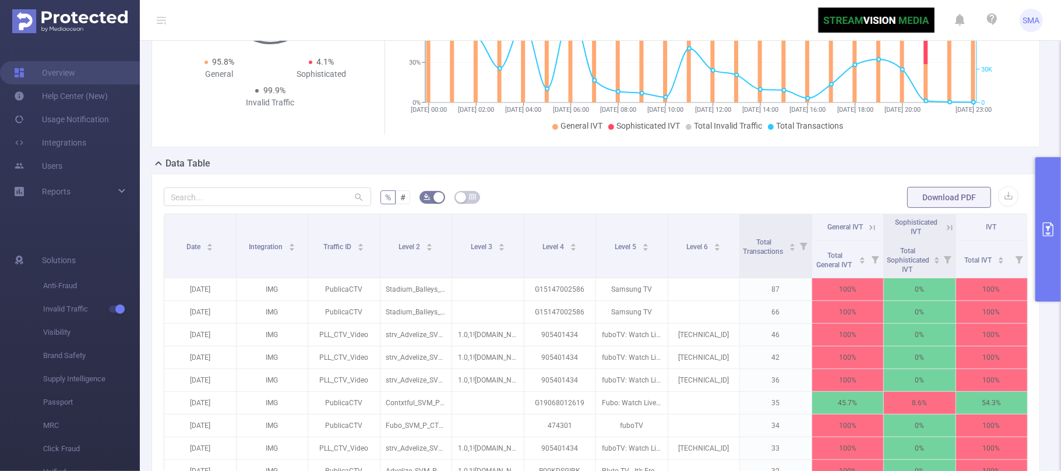
drag, startPoint x: 260, startPoint y: 13, endPoint x: 1003, endPoint y: 20, distance: 743.0
click at [1003, 20] on ul "SMA" at bounding box center [930, 20] width 225 height 40
